Goal: Information Seeking & Learning: Learn about a topic

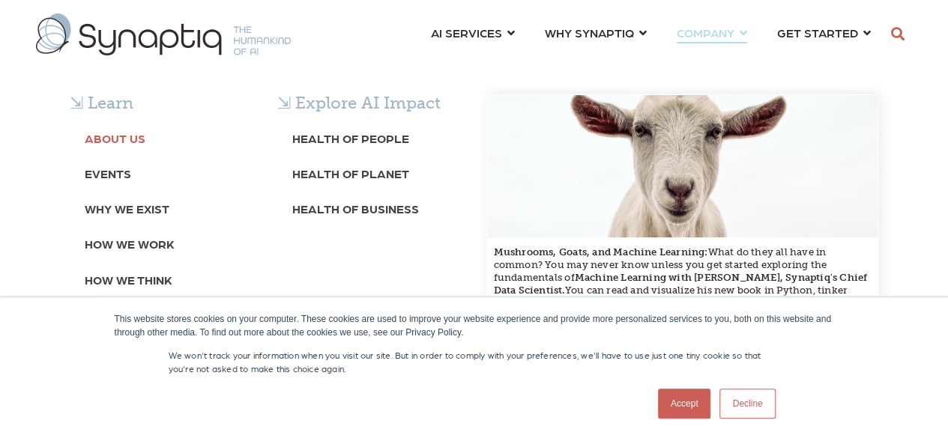
click at [112, 142] on b "About Us" at bounding box center [115, 138] width 61 height 14
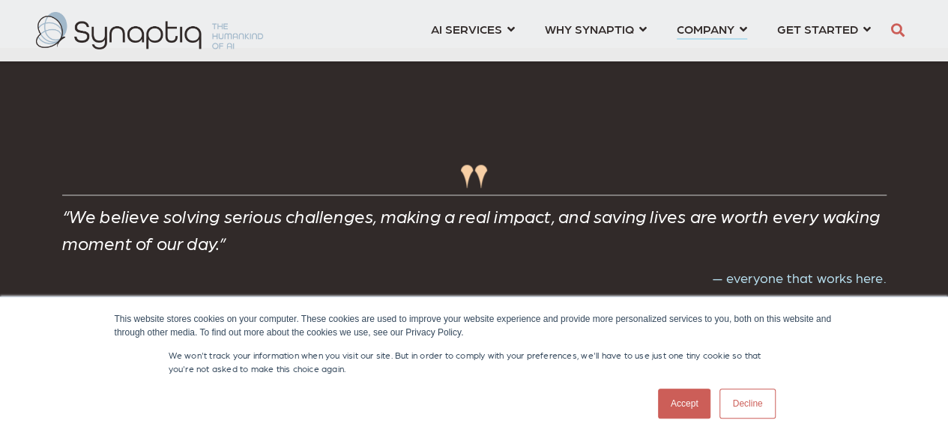
scroll to position [3221, 0]
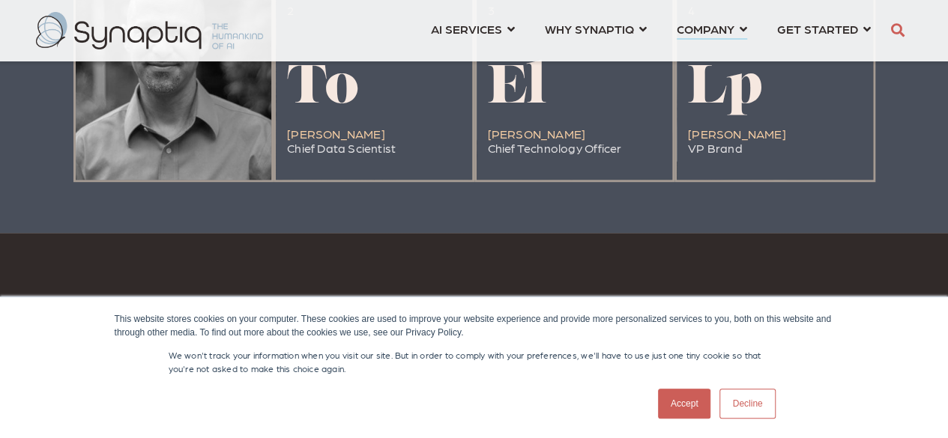
click at [148, 146] on div at bounding box center [174, 70] width 196 height 220
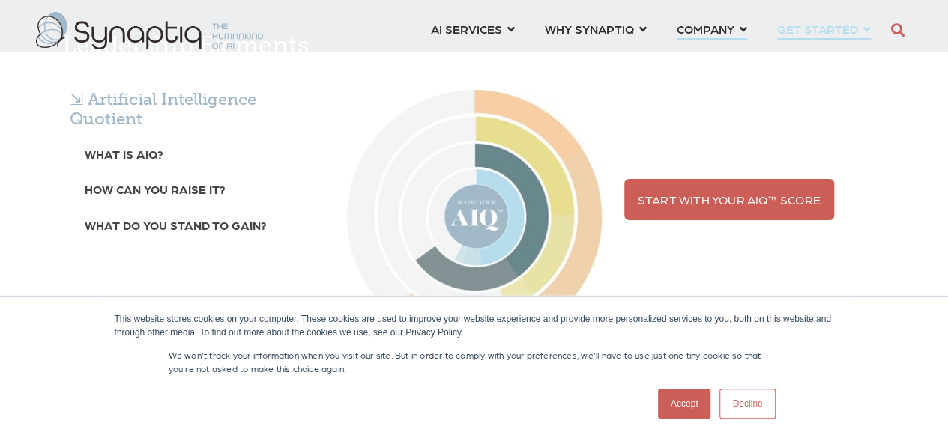
scroll to position [3146, 0]
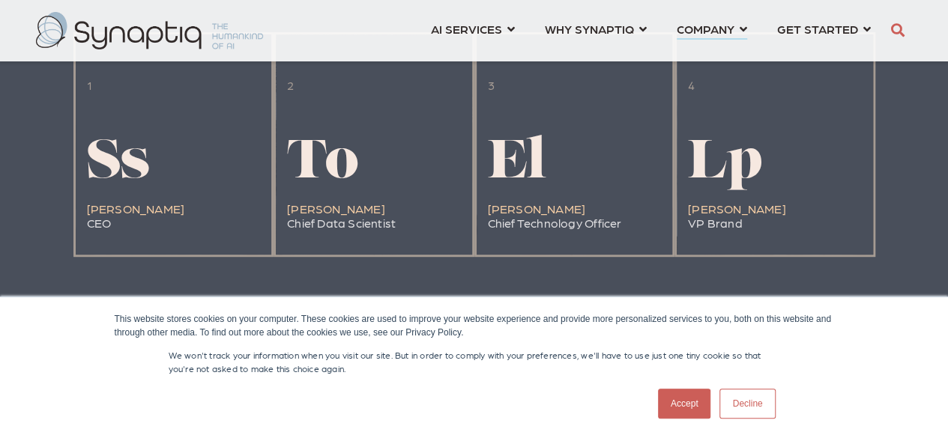
click at [759, 413] on link "Decline" at bounding box center [746, 404] width 55 height 30
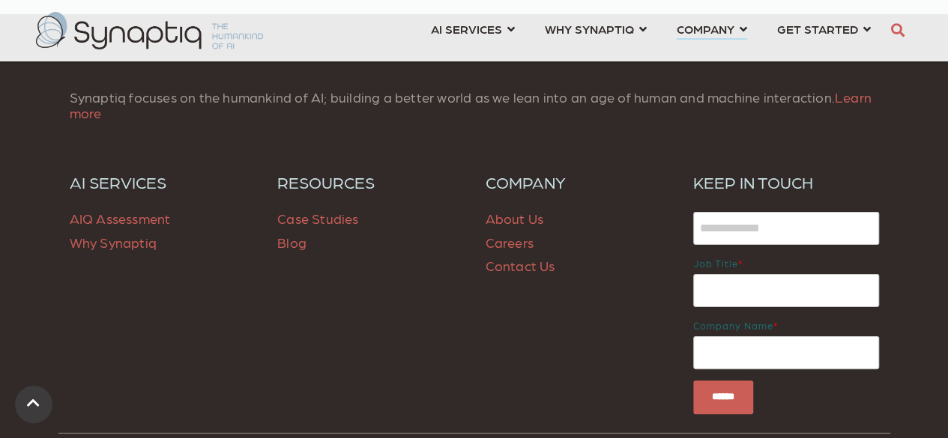
scroll to position [5694, 0]
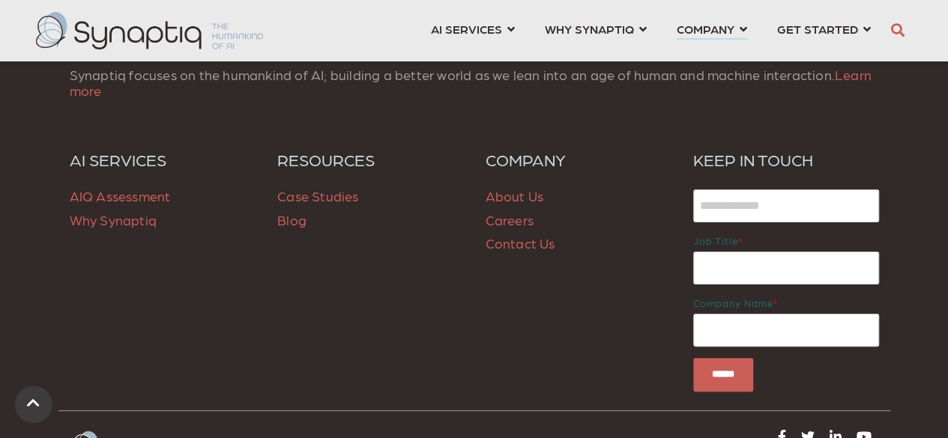
click at [507, 228] on link "Careers" at bounding box center [509, 220] width 48 height 16
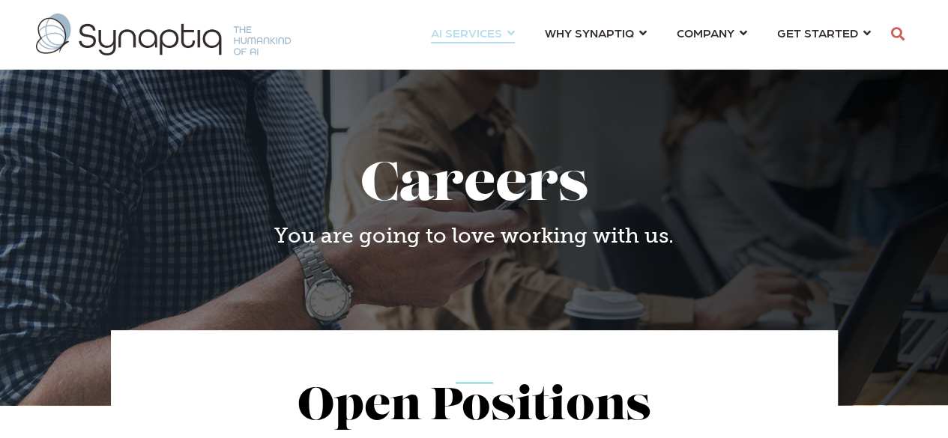
click at [512, 28] on link "AI SERVICES ⇲ By Industry Construction & Real Estate Healthcare Legal Governmen…" at bounding box center [473, 33] width 84 height 28
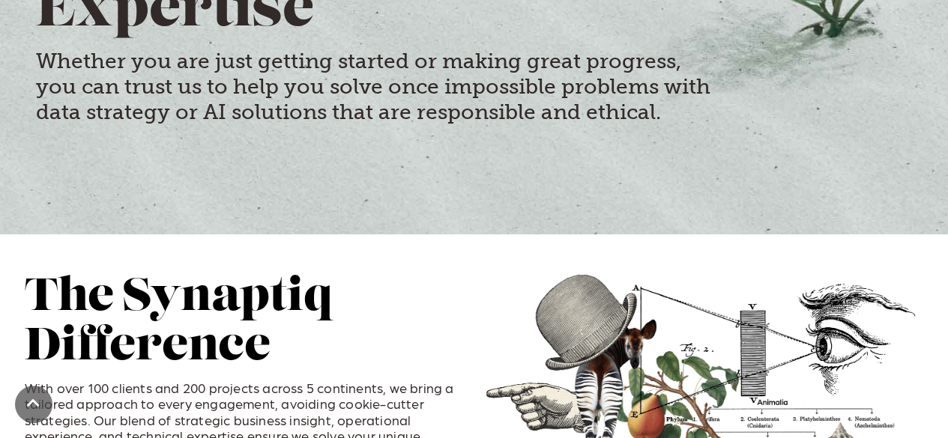
scroll to position [225, 0]
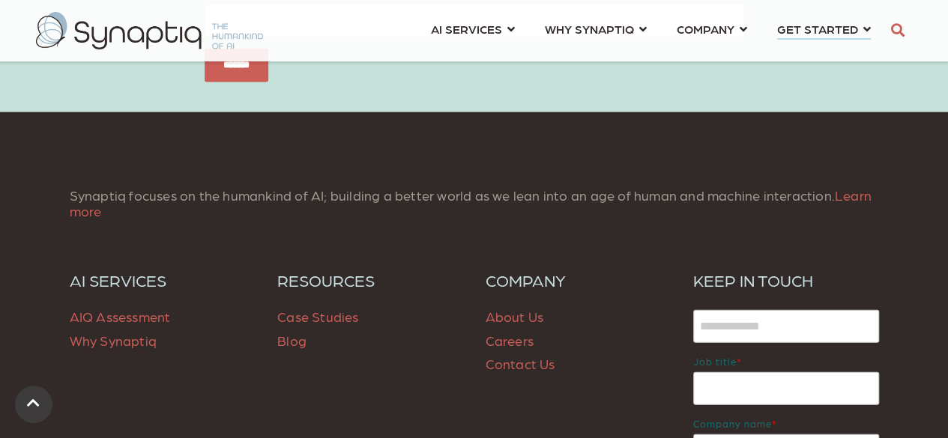
scroll to position [1527, 0]
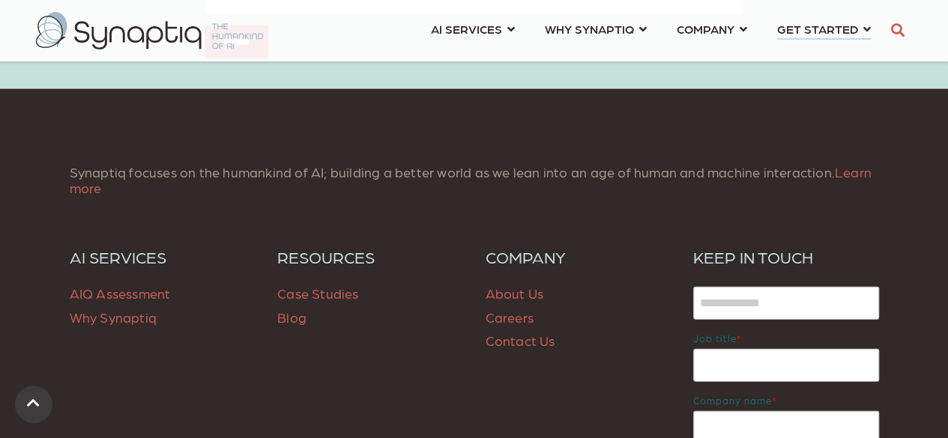
click at [330, 293] on span "Case Studies" at bounding box center [317, 293] width 81 height 16
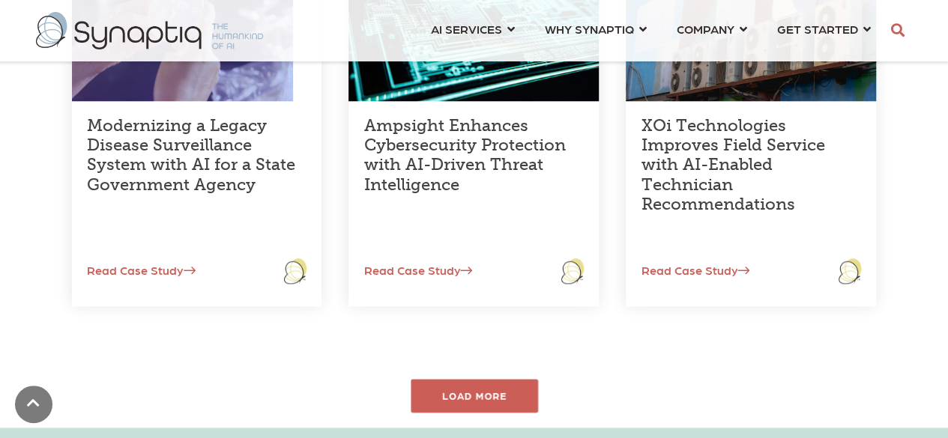
scroll to position [749, 0]
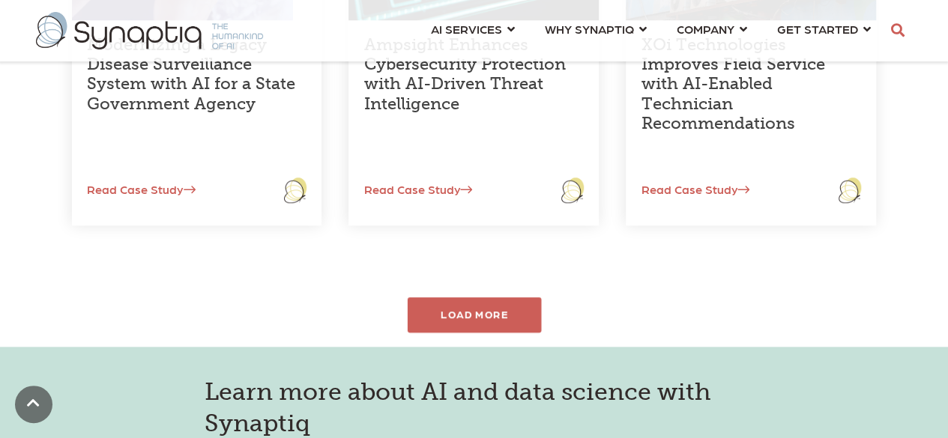
click at [486, 314] on div "LOAD MORE" at bounding box center [474, 314] width 134 height 35
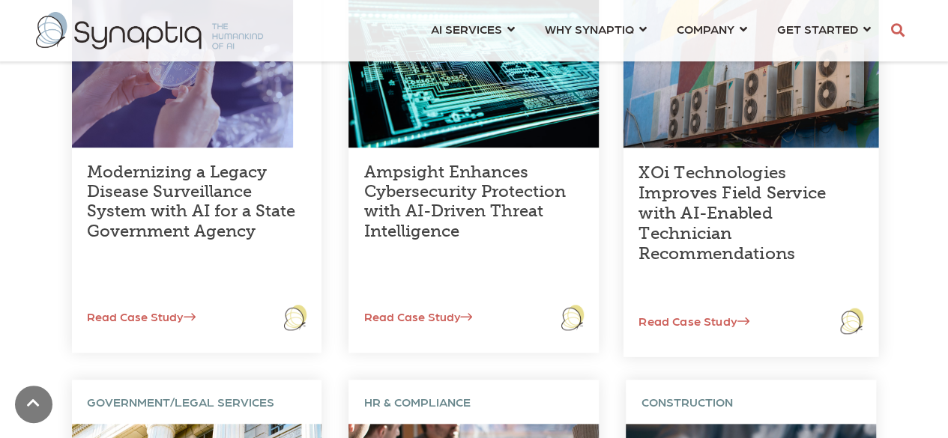
scroll to position [524, 0]
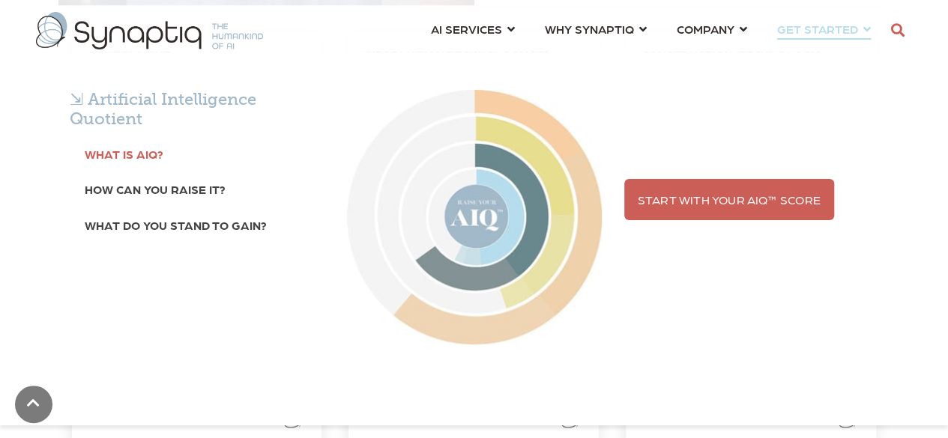
click at [119, 157] on b "What is AIQ?" at bounding box center [124, 154] width 79 height 14
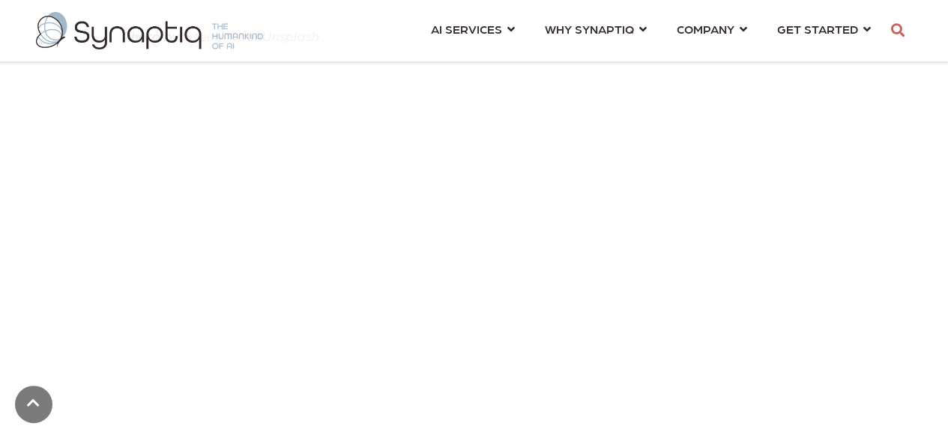
scroll to position [824, 0]
